Goal: Find specific page/section: Find specific page/section

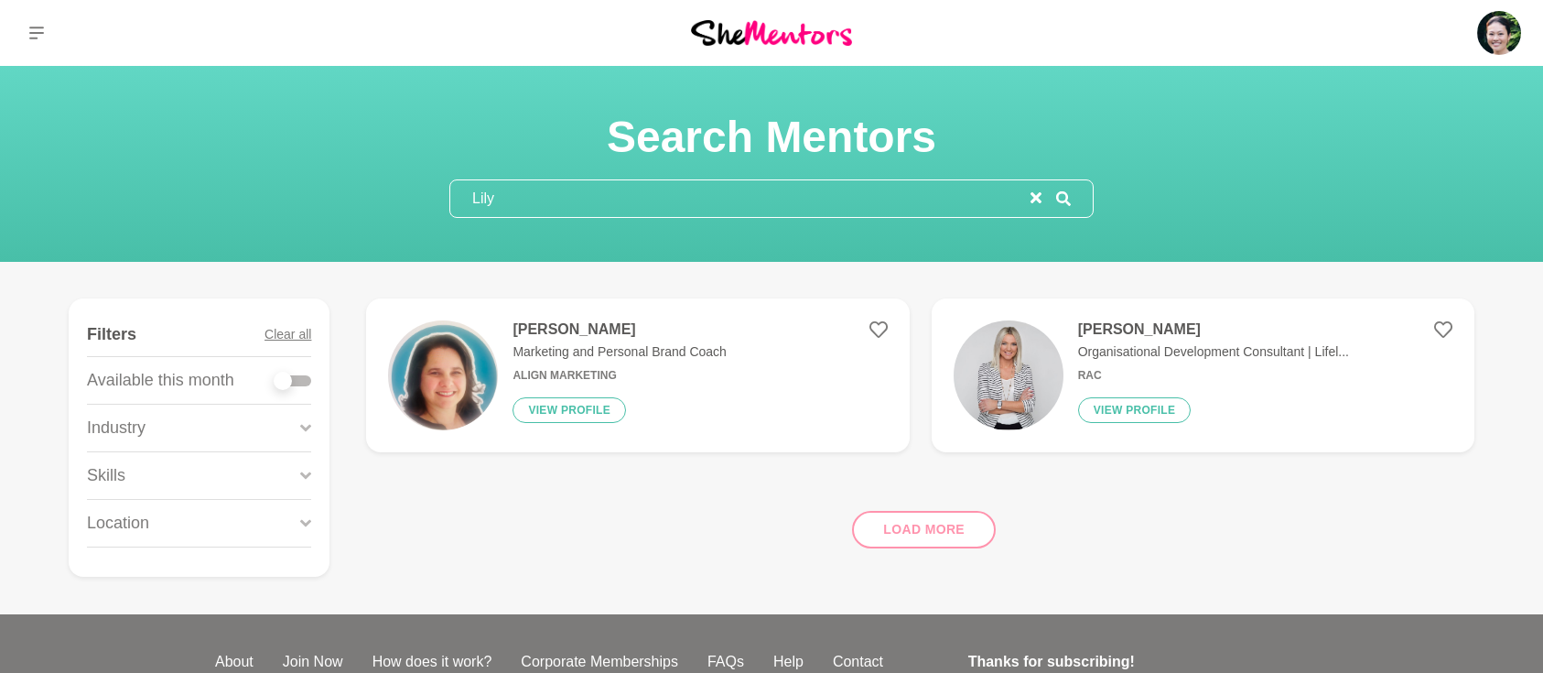
click at [252, 219] on section "Search Mentors [PERSON_NAME]" at bounding box center [771, 164] width 1543 height 196
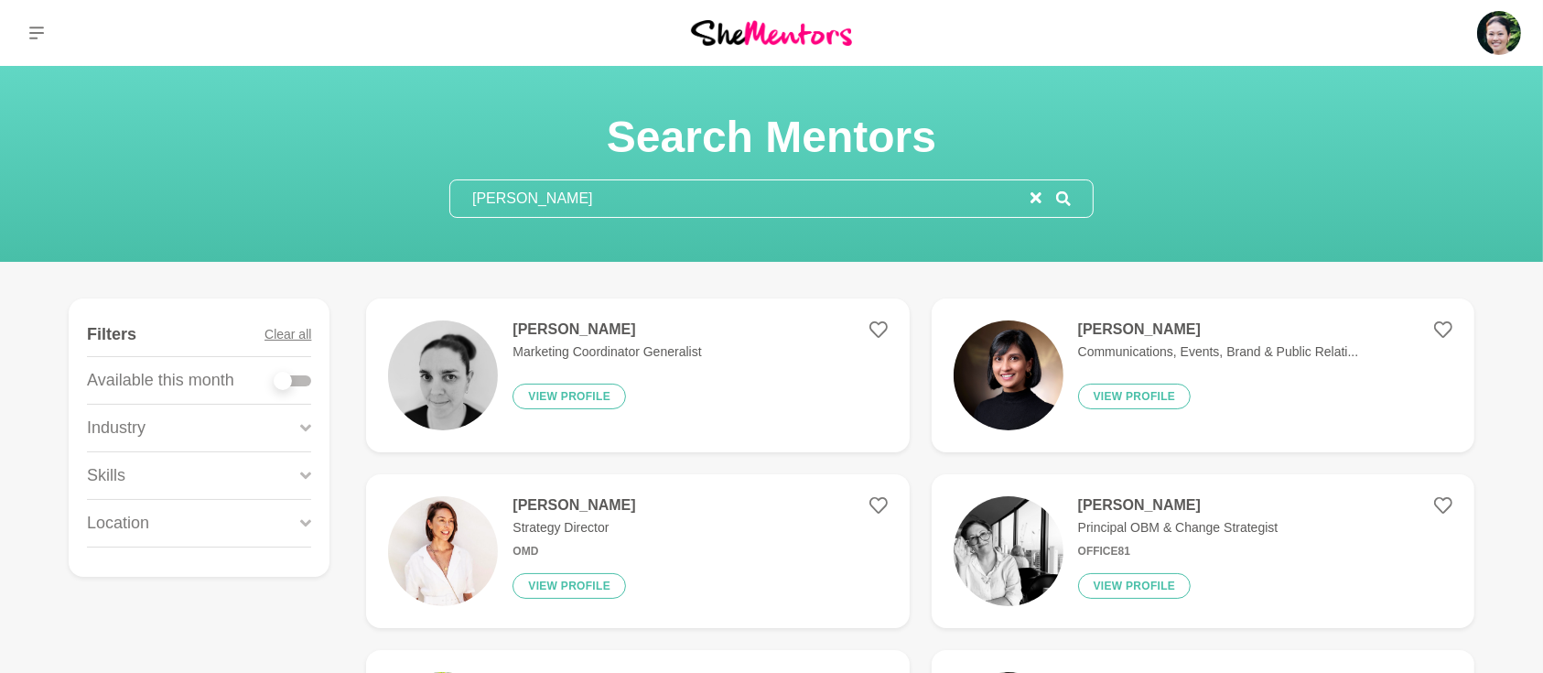
type input "[PERSON_NAME]"
click at [541, 334] on h4 "[PERSON_NAME]" at bounding box center [606, 329] width 189 height 18
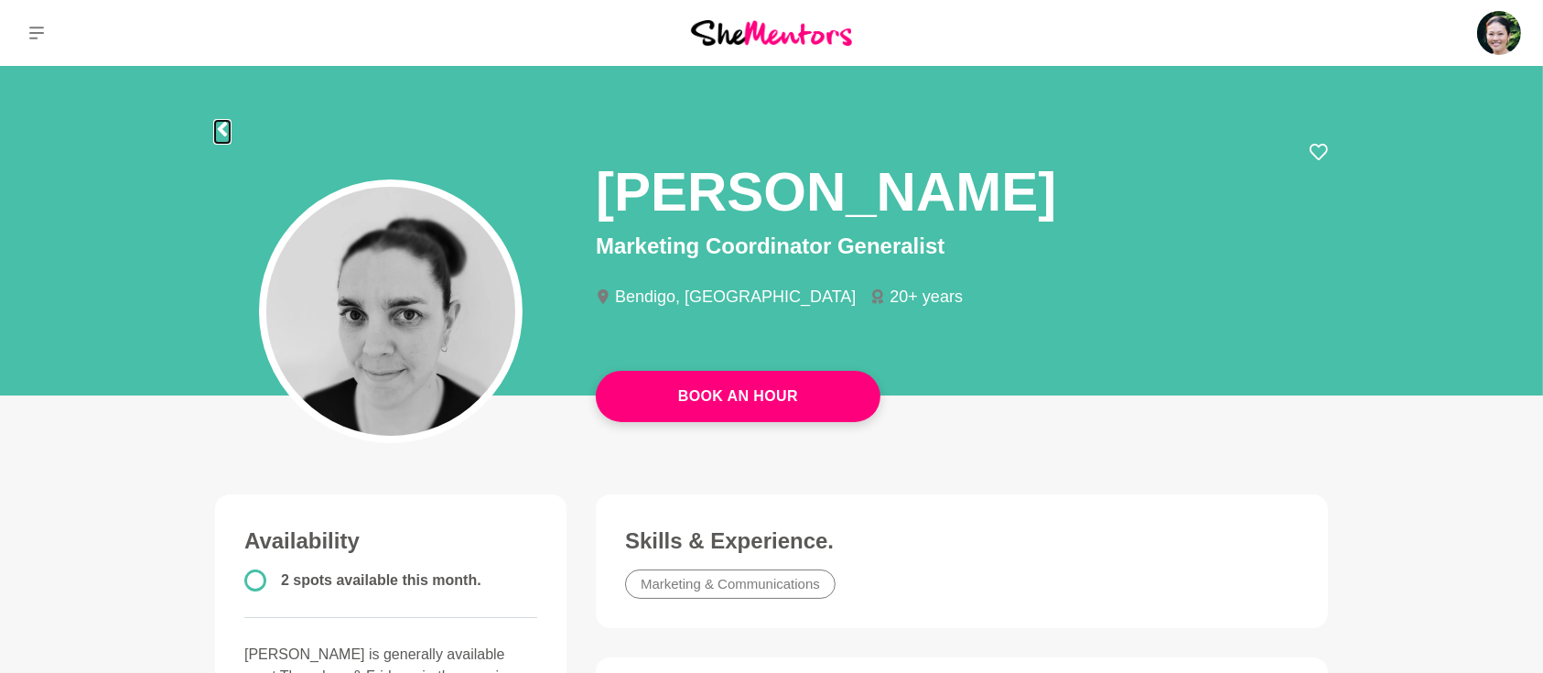
click at [221, 127] on icon at bounding box center [222, 129] width 9 height 15
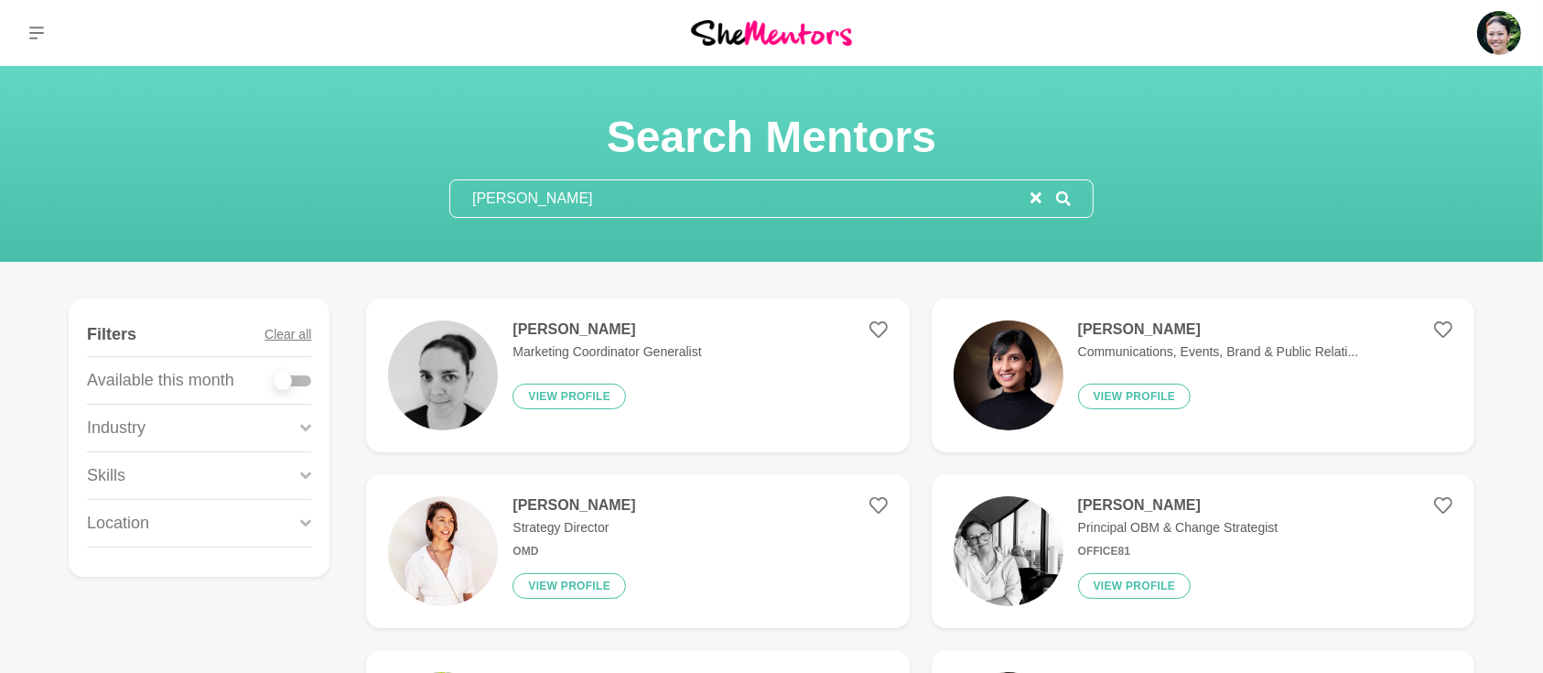
drag, startPoint x: 560, startPoint y: 204, endPoint x: 403, endPoint y: 180, distance: 159.2
click at [413, 190] on div "Search Mentors [PERSON_NAME]" at bounding box center [771, 164] width 1499 height 108
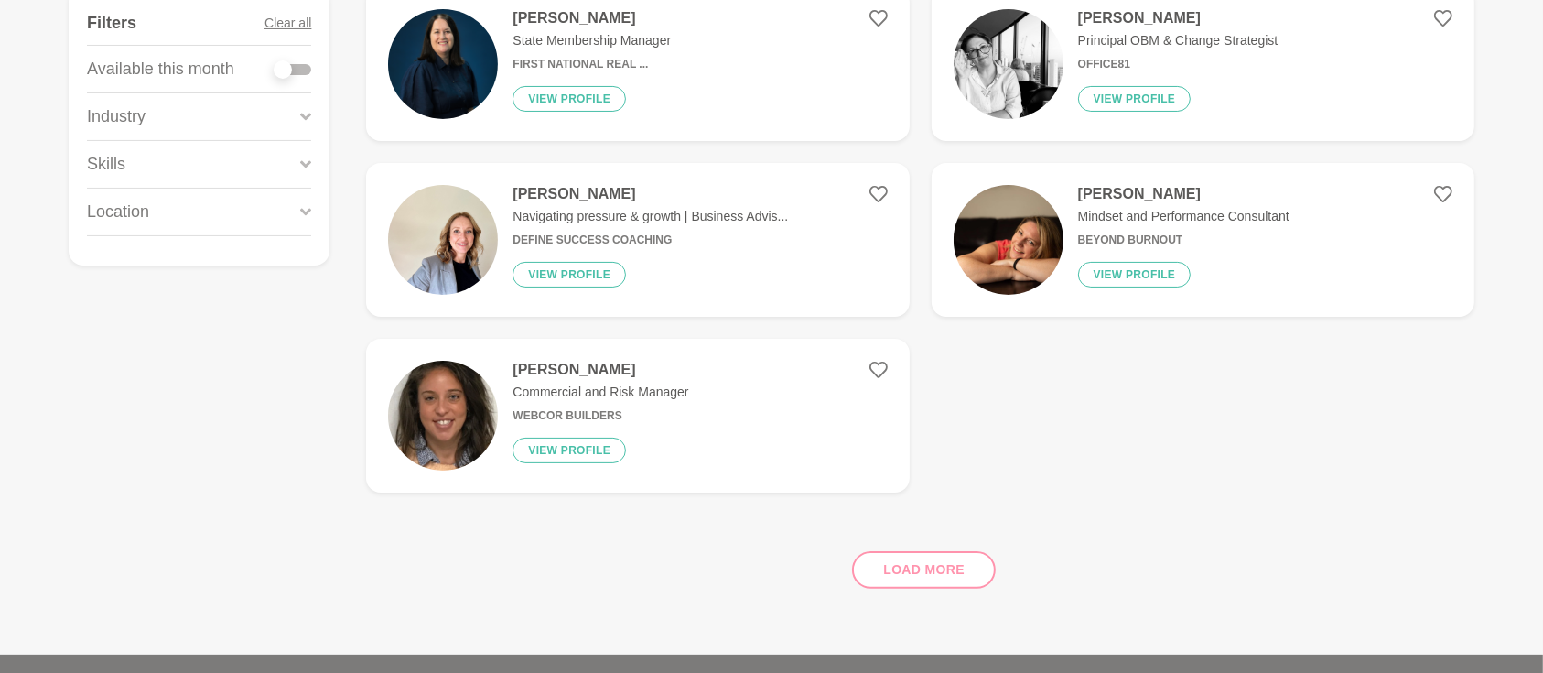
scroll to position [325, 0]
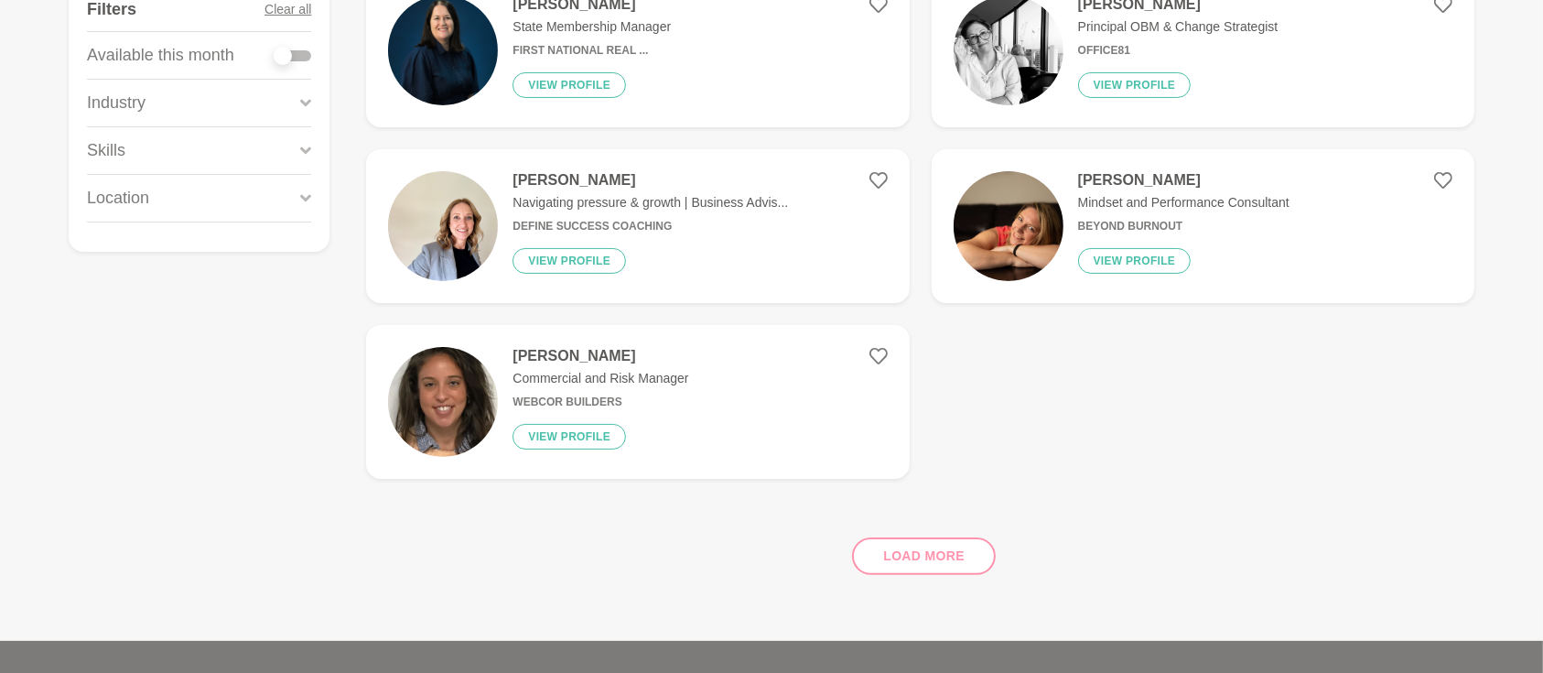
type input "[PERSON_NAME]"
